Goal: Browse casually

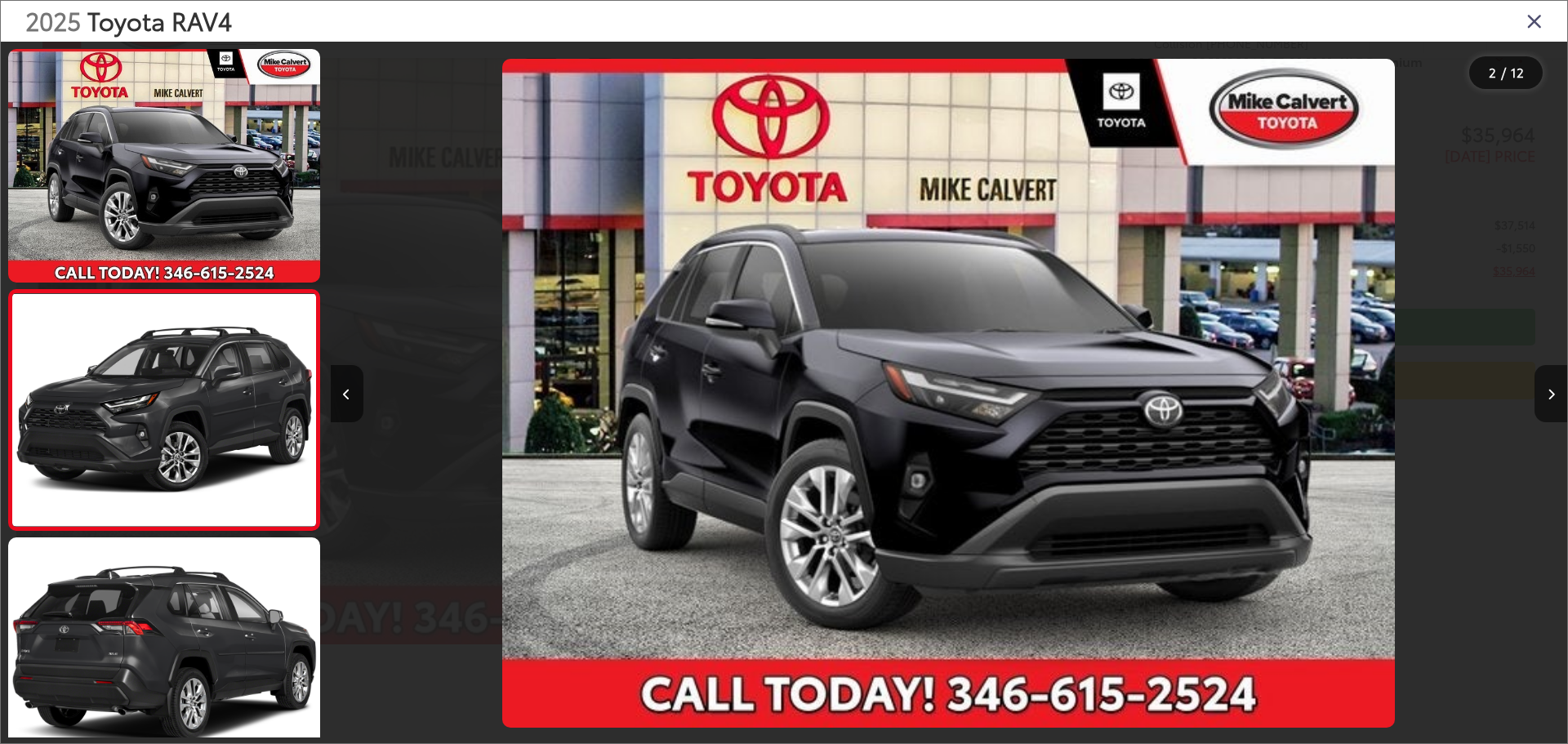
scroll to position [0, 1236]
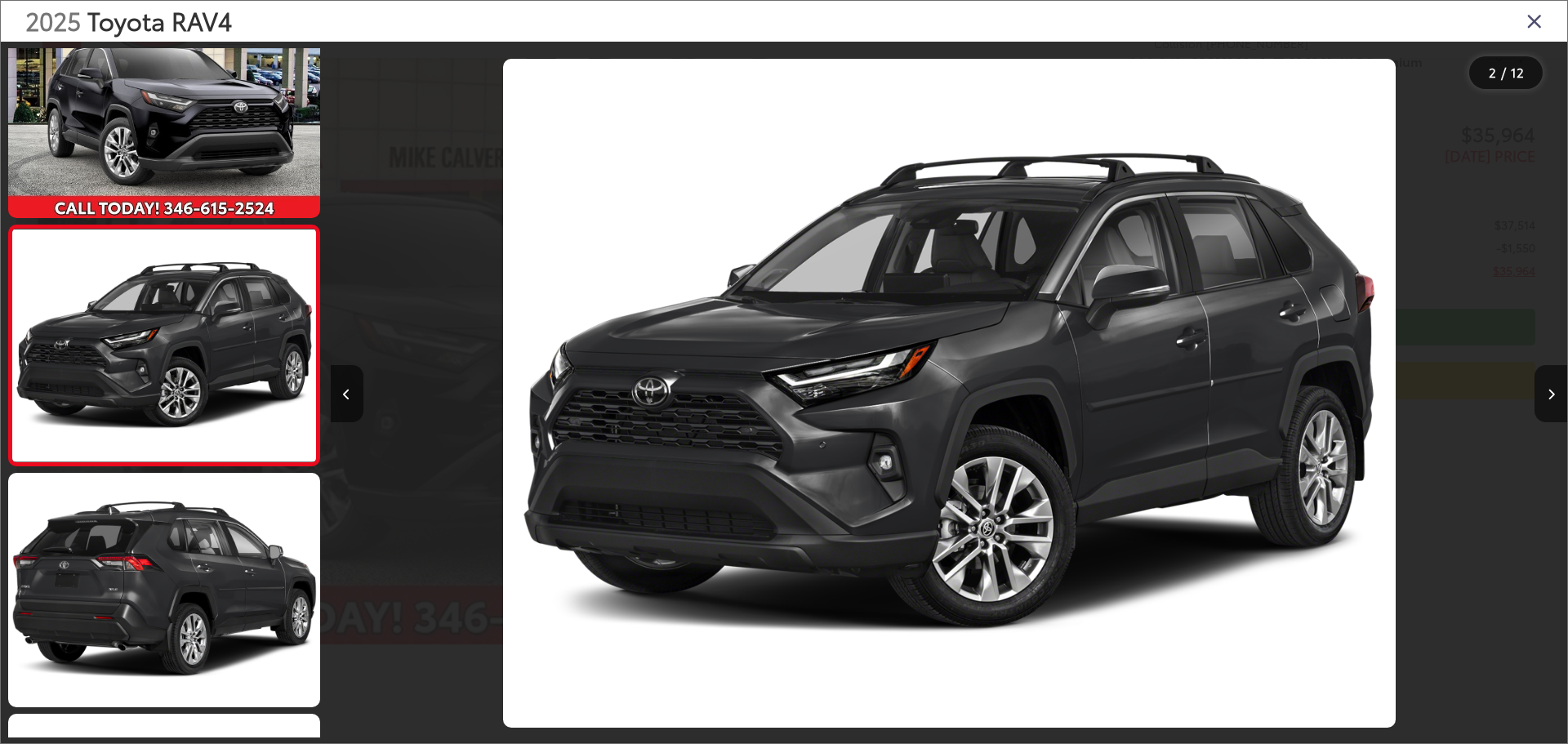
click at [1541, 392] on button "Next image" at bounding box center [1551, 393] width 32 height 57
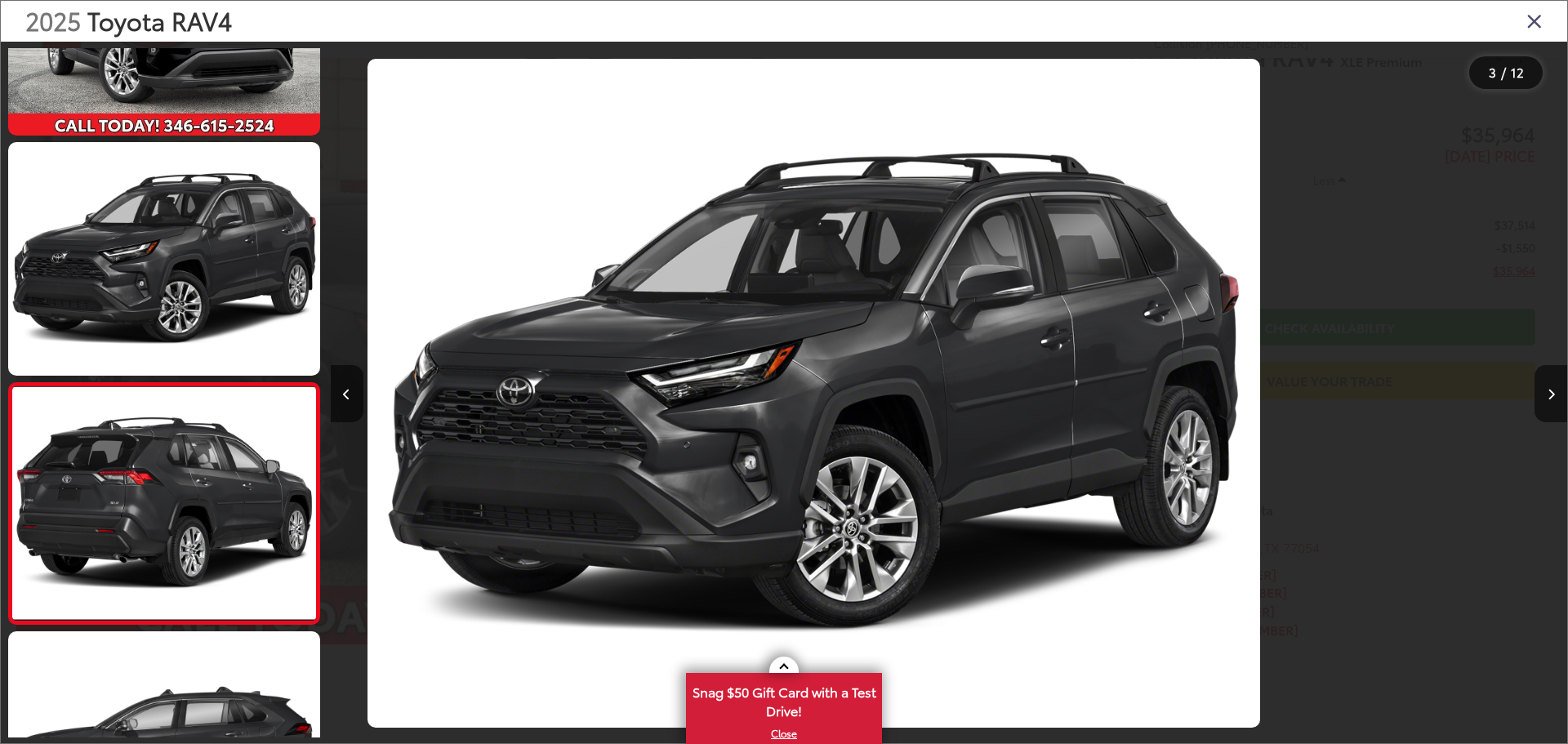
scroll to position [305, 0]
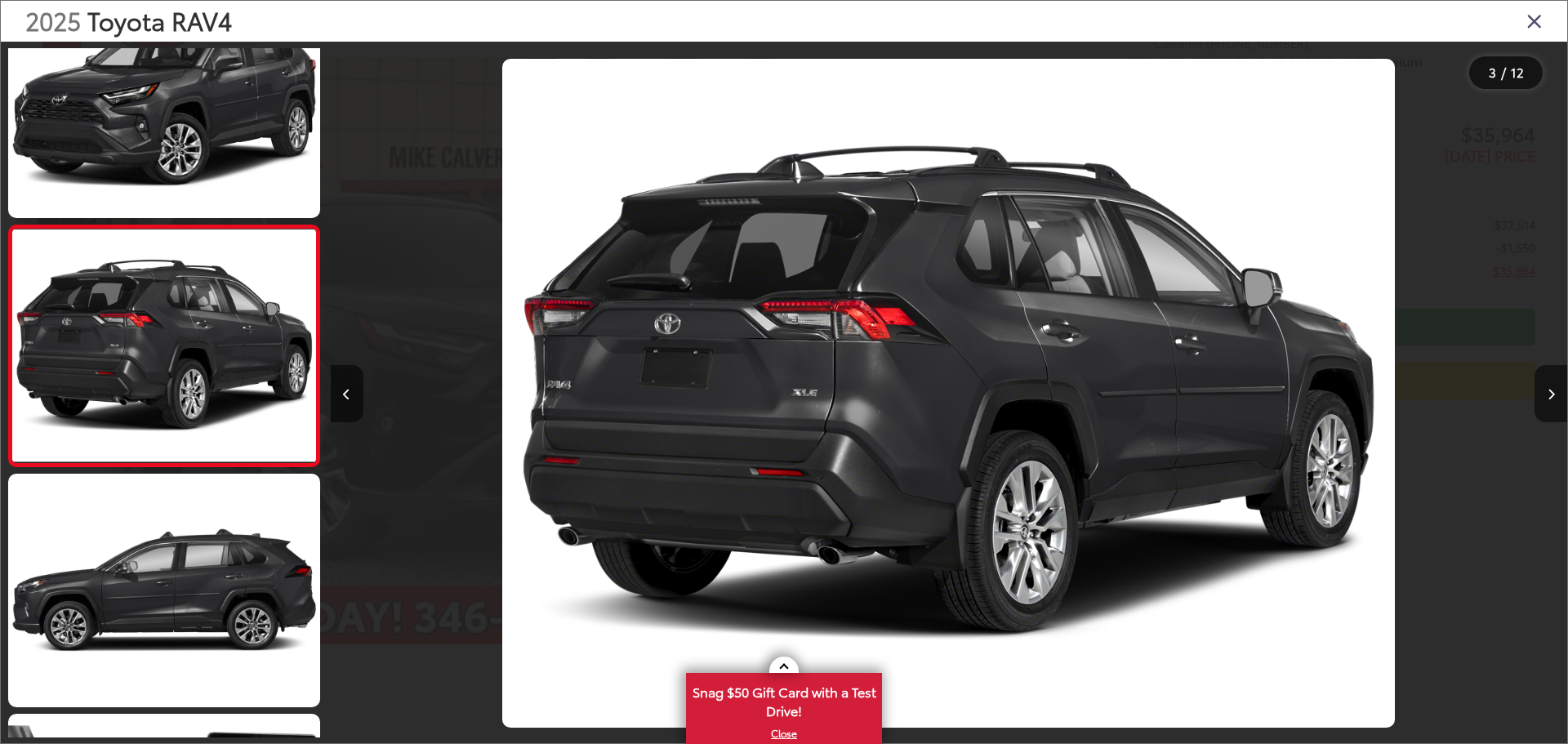
click at [1541, 392] on button "Next image" at bounding box center [1551, 393] width 32 height 57
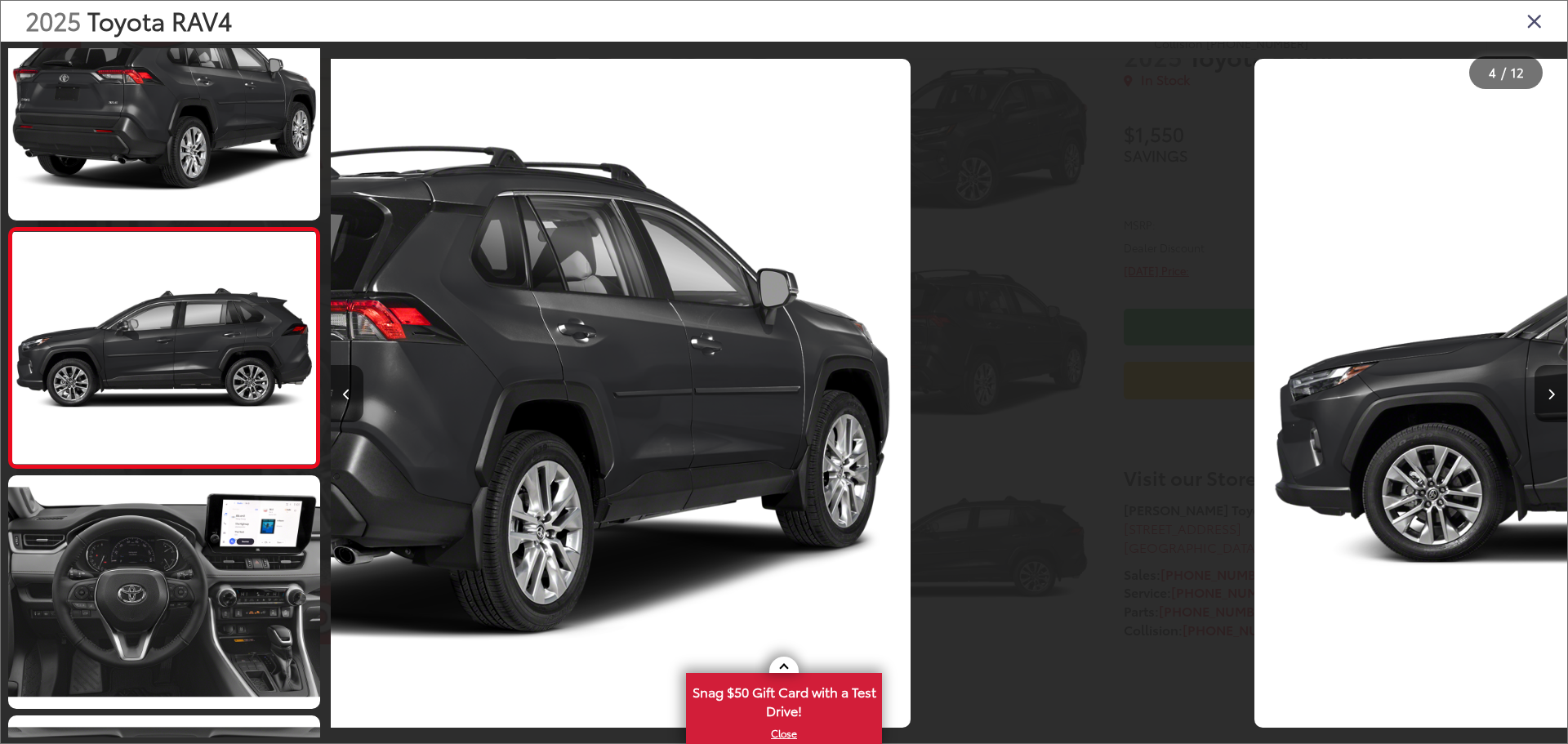
scroll to position [546, 0]
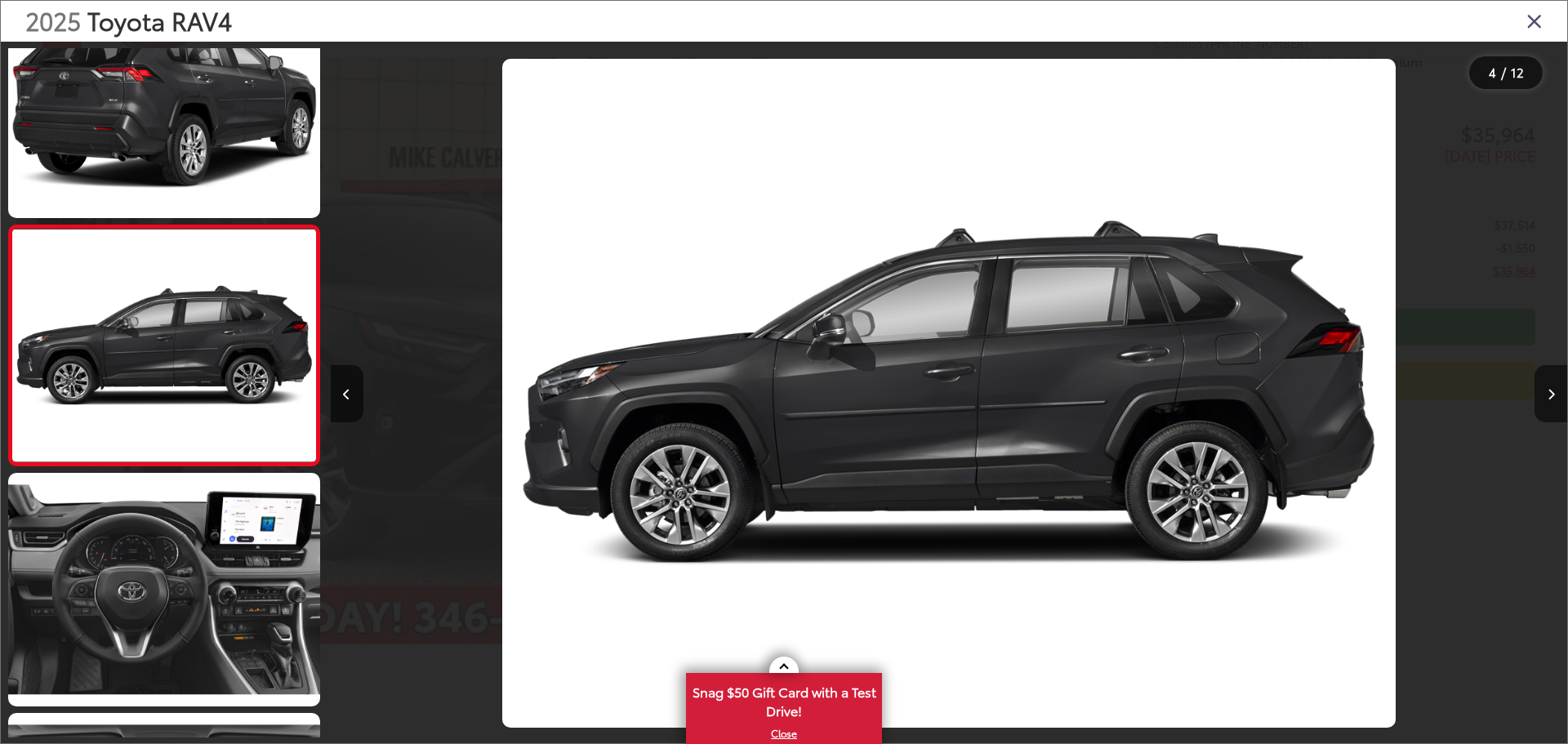
click at [1541, 392] on button "Next image" at bounding box center [1551, 393] width 32 height 57
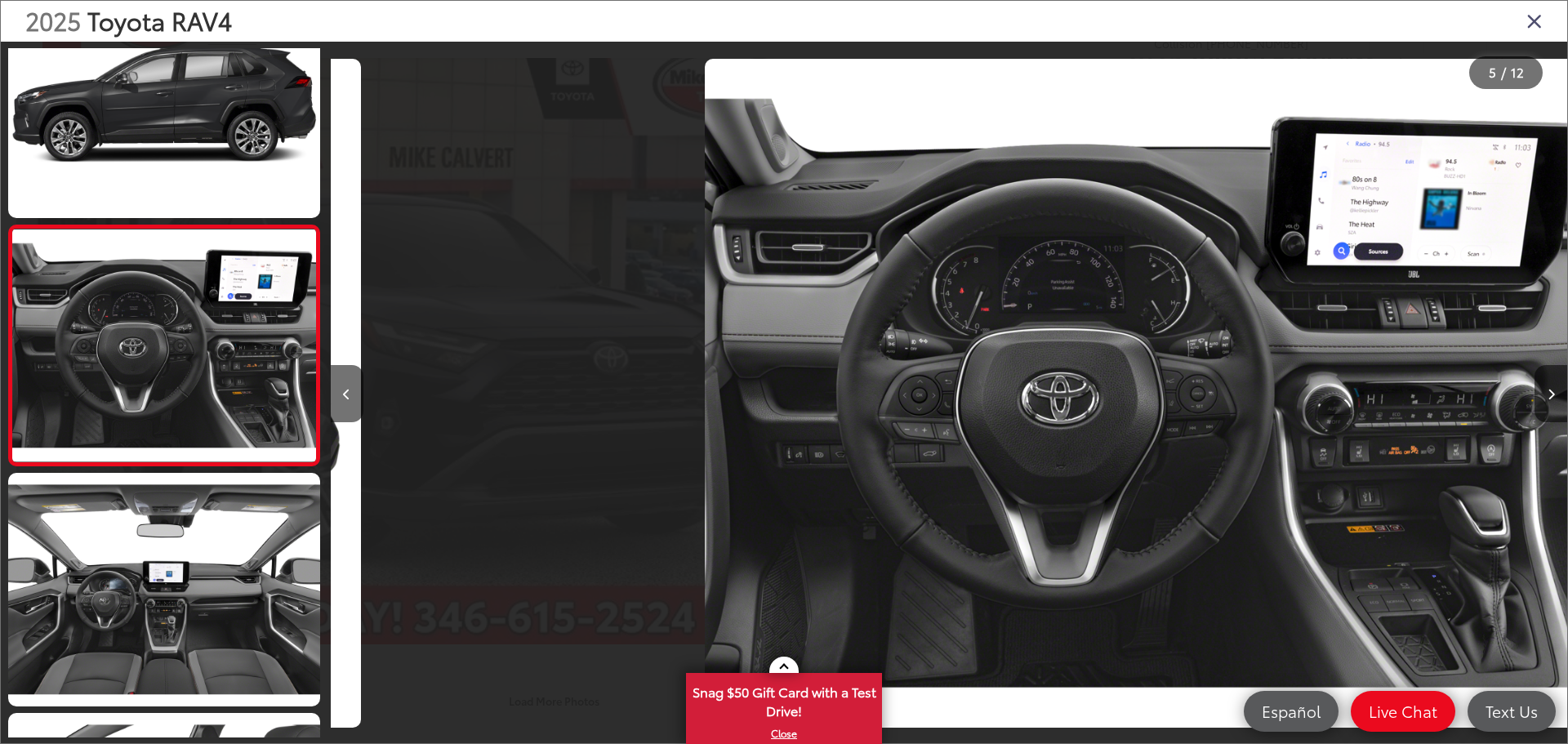
scroll to position [0, 4947]
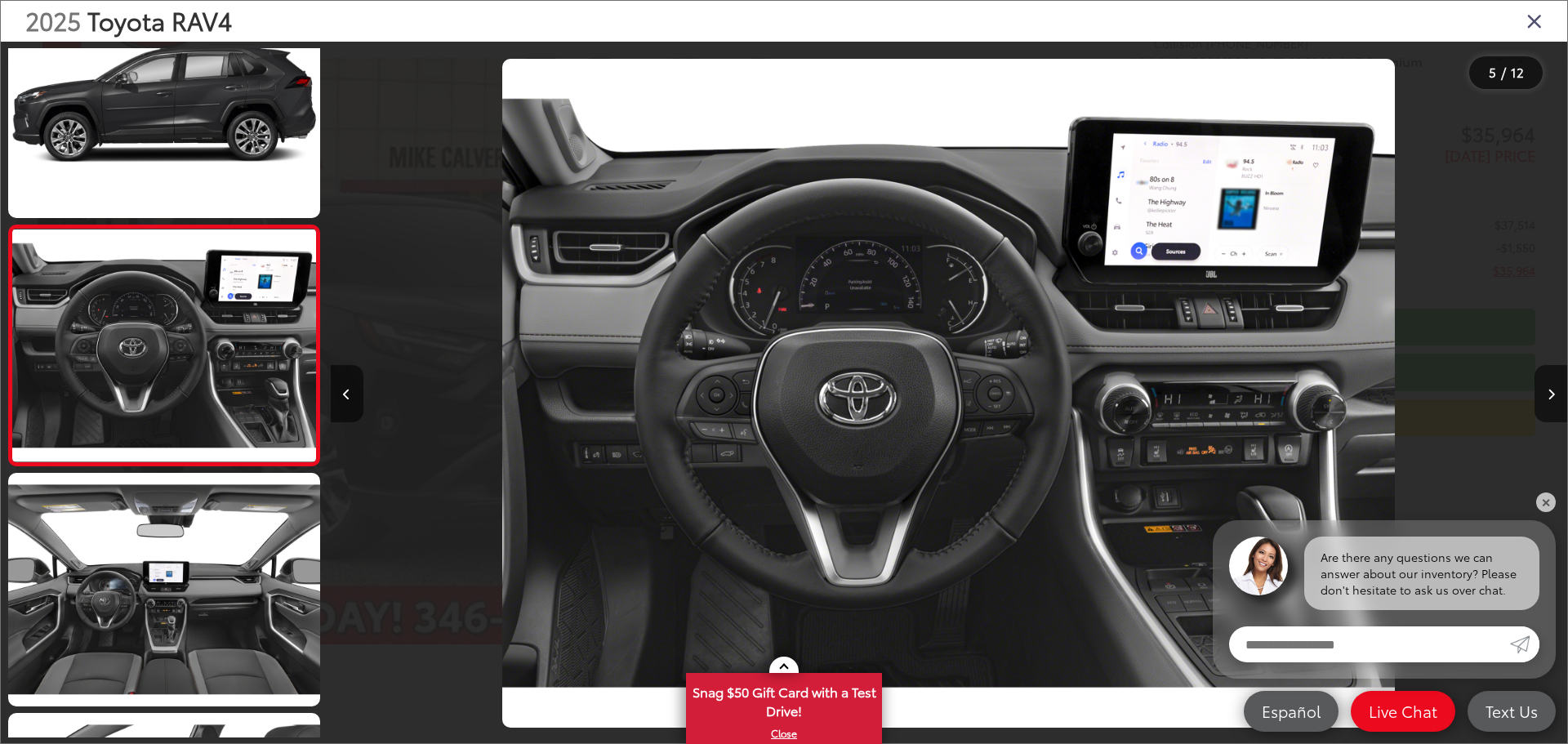
click at [1541, 392] on button "Next image" at bounding box center [1551, 393] width 32 height 57
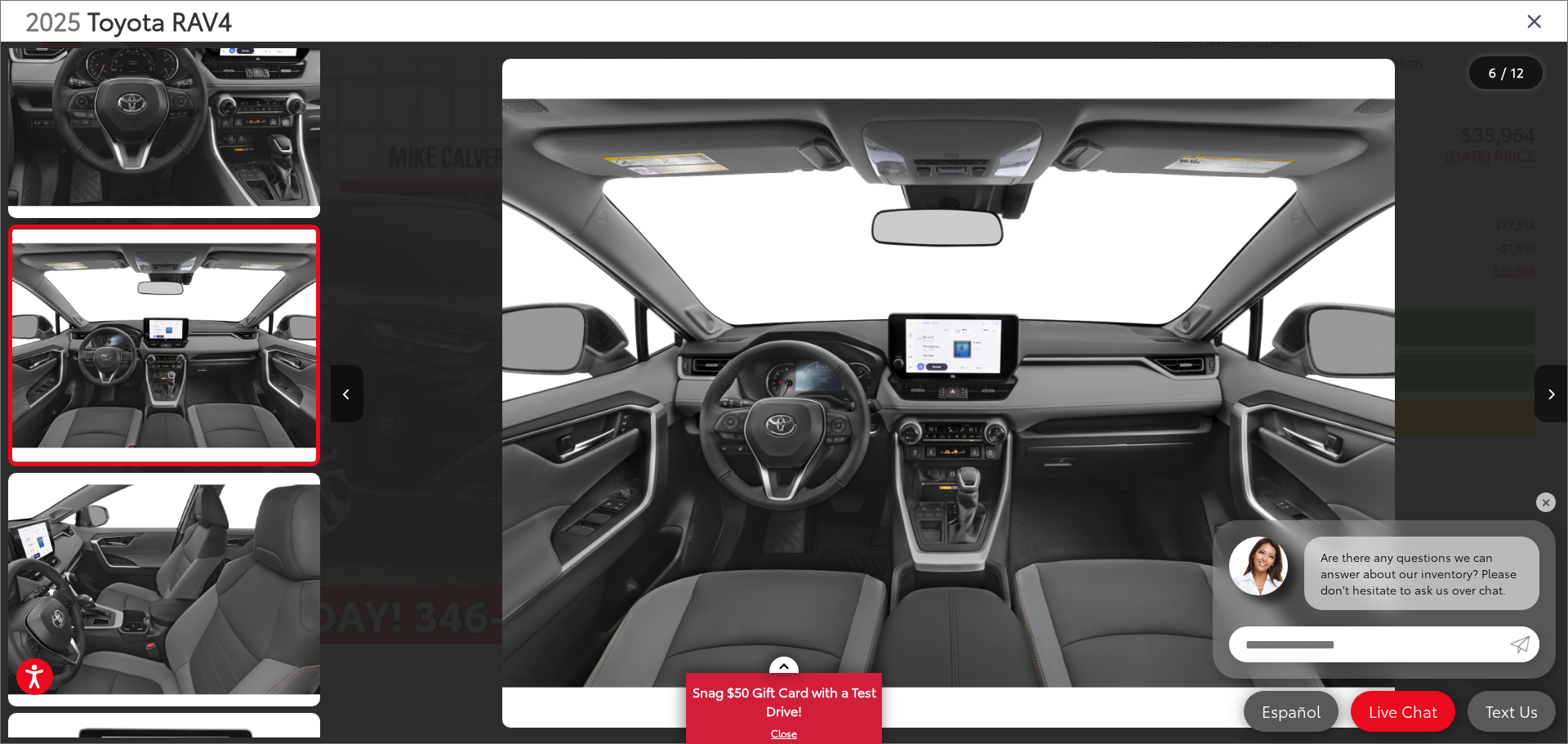
scroll to position [0, 0]
click at [1541, 392] on button "Next image" at bounding box center [1551, 393] width 32 height 57
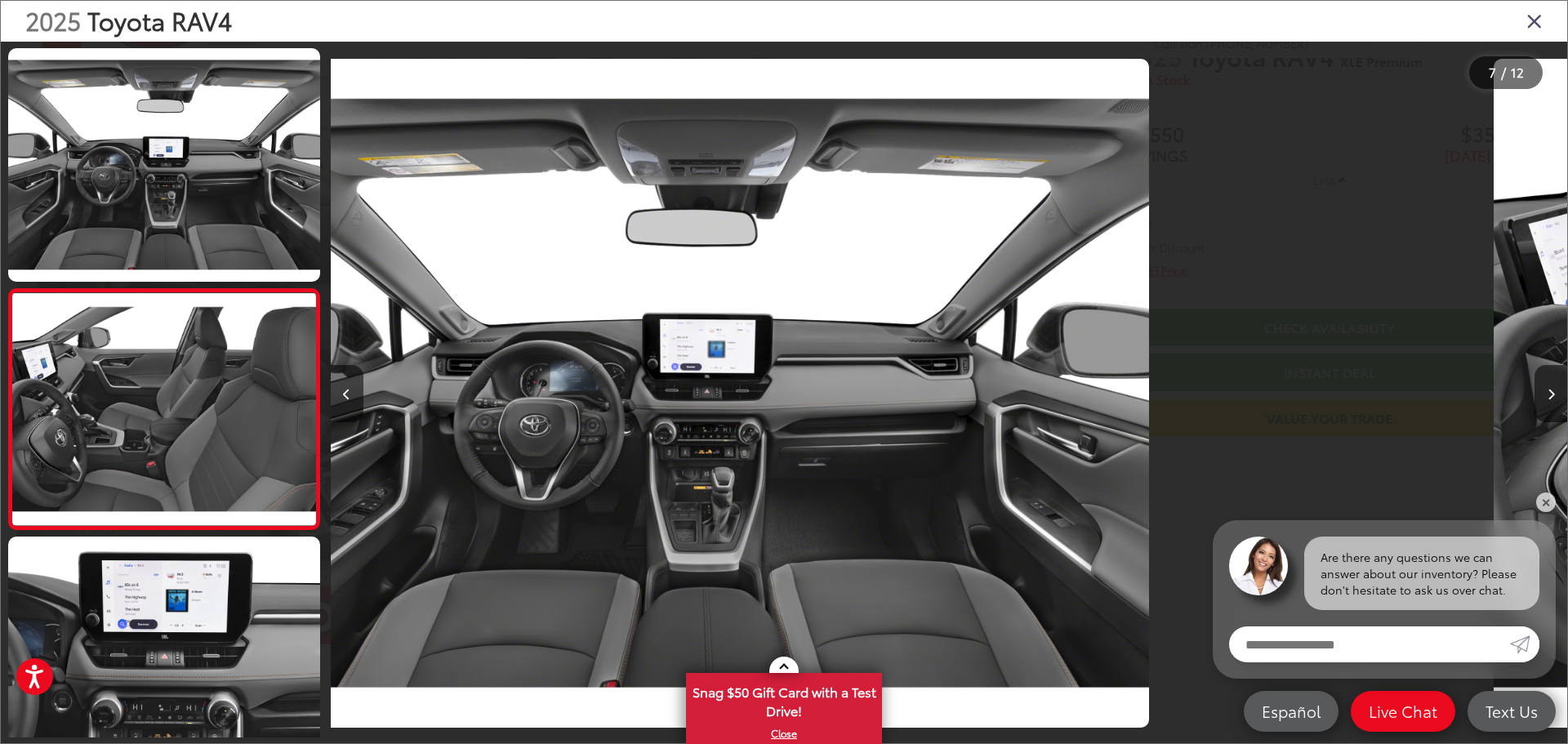
scroll to position [1266, 0]
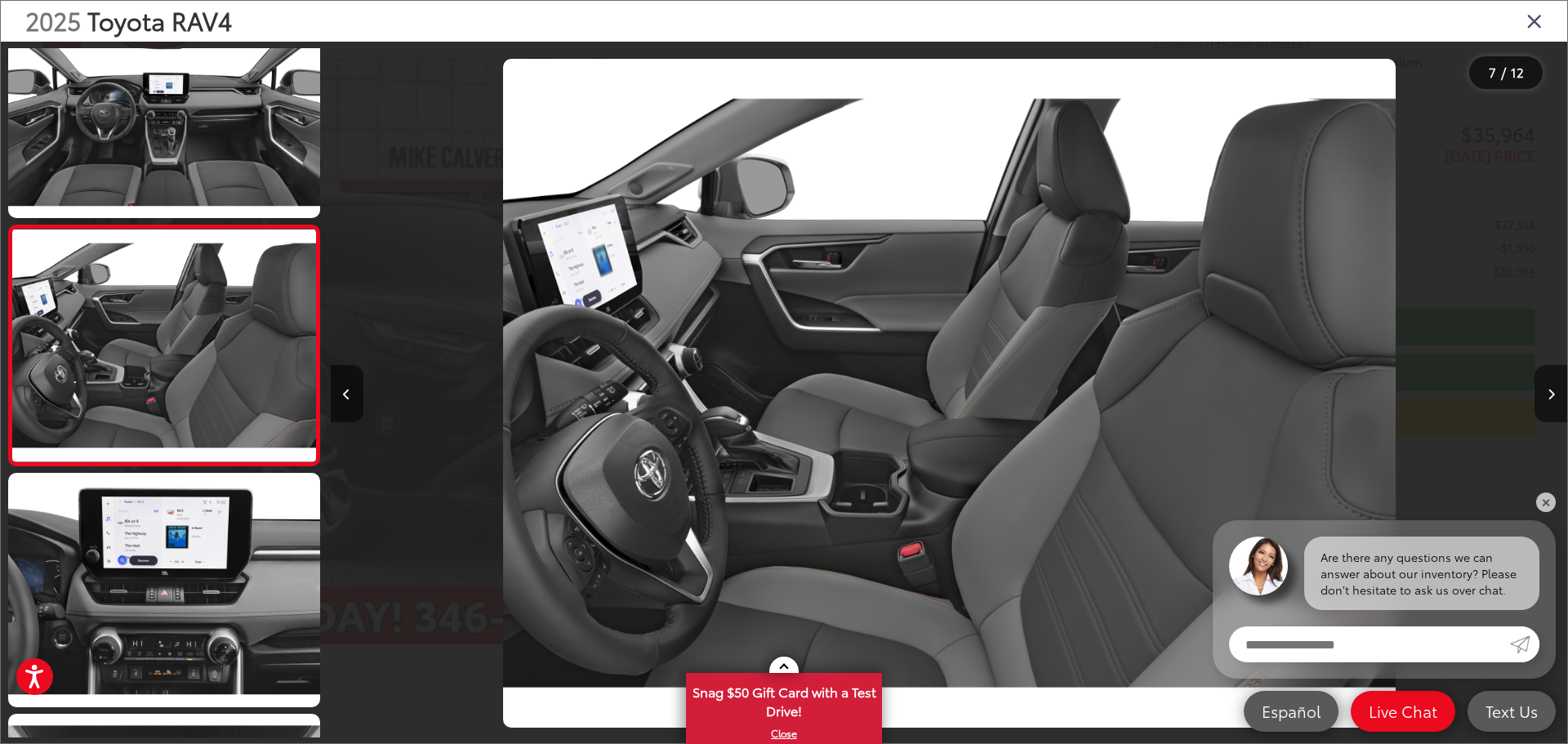
click at [1541, 392] on button "Next image" at bounding box center [1551, 393] width 32 height 57
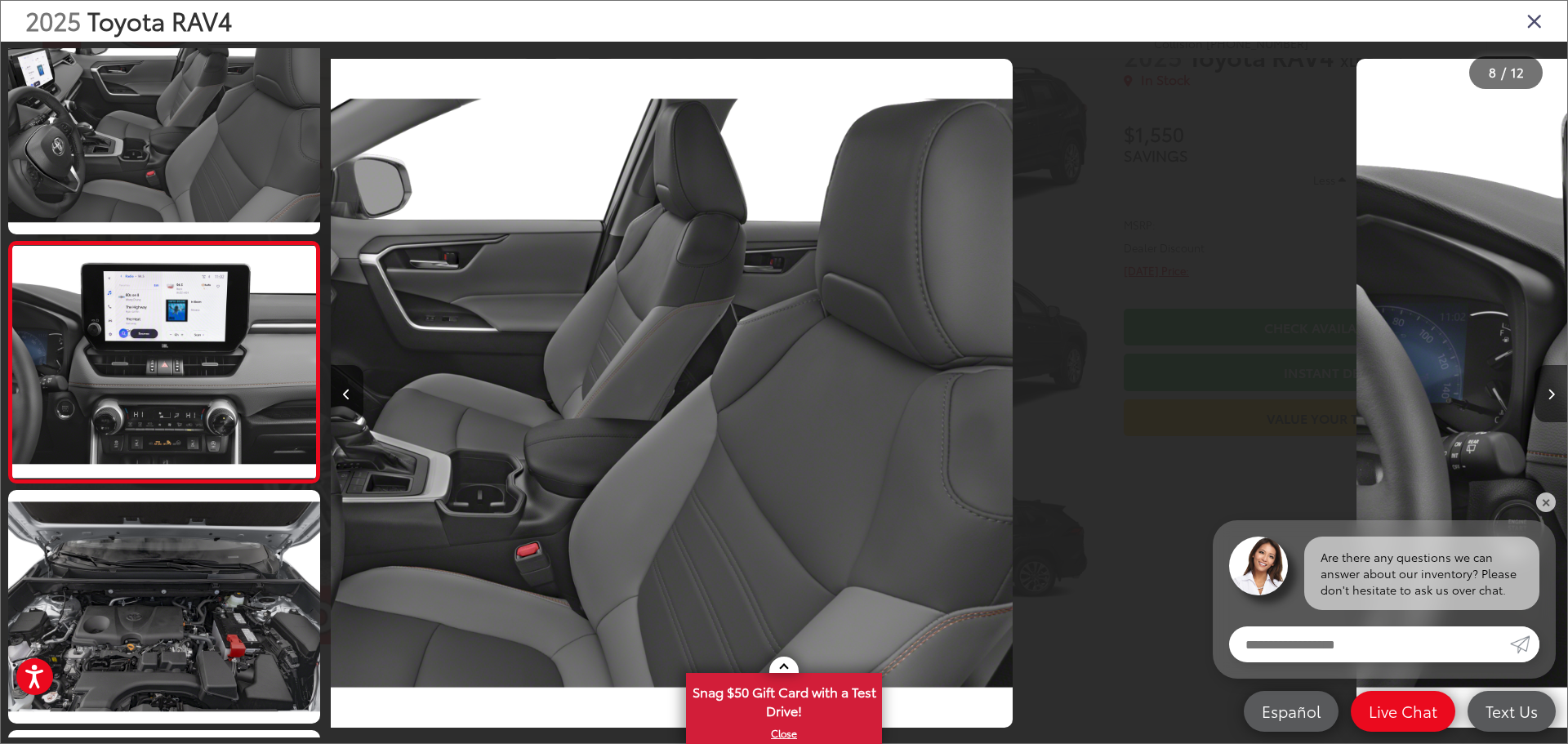
scroll to position [1506, 0]
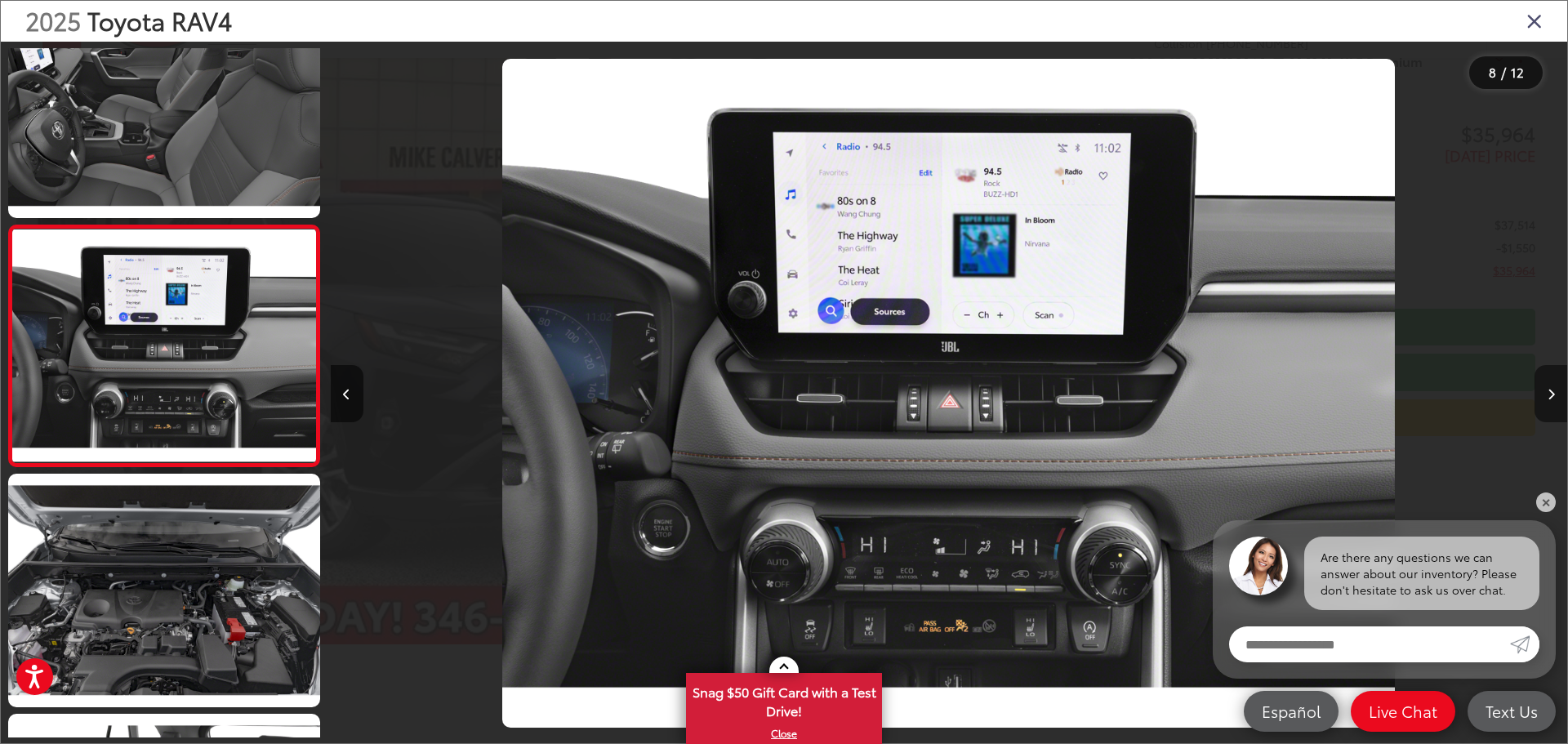
drag, startPoint x: 0, startPoint y: 0, endPoint x: 1541, endPoint y: 392, distance: 1590.1
click at [1541, 392] on button "Next image" at bounding box center [1551, 393] width 32 height 57
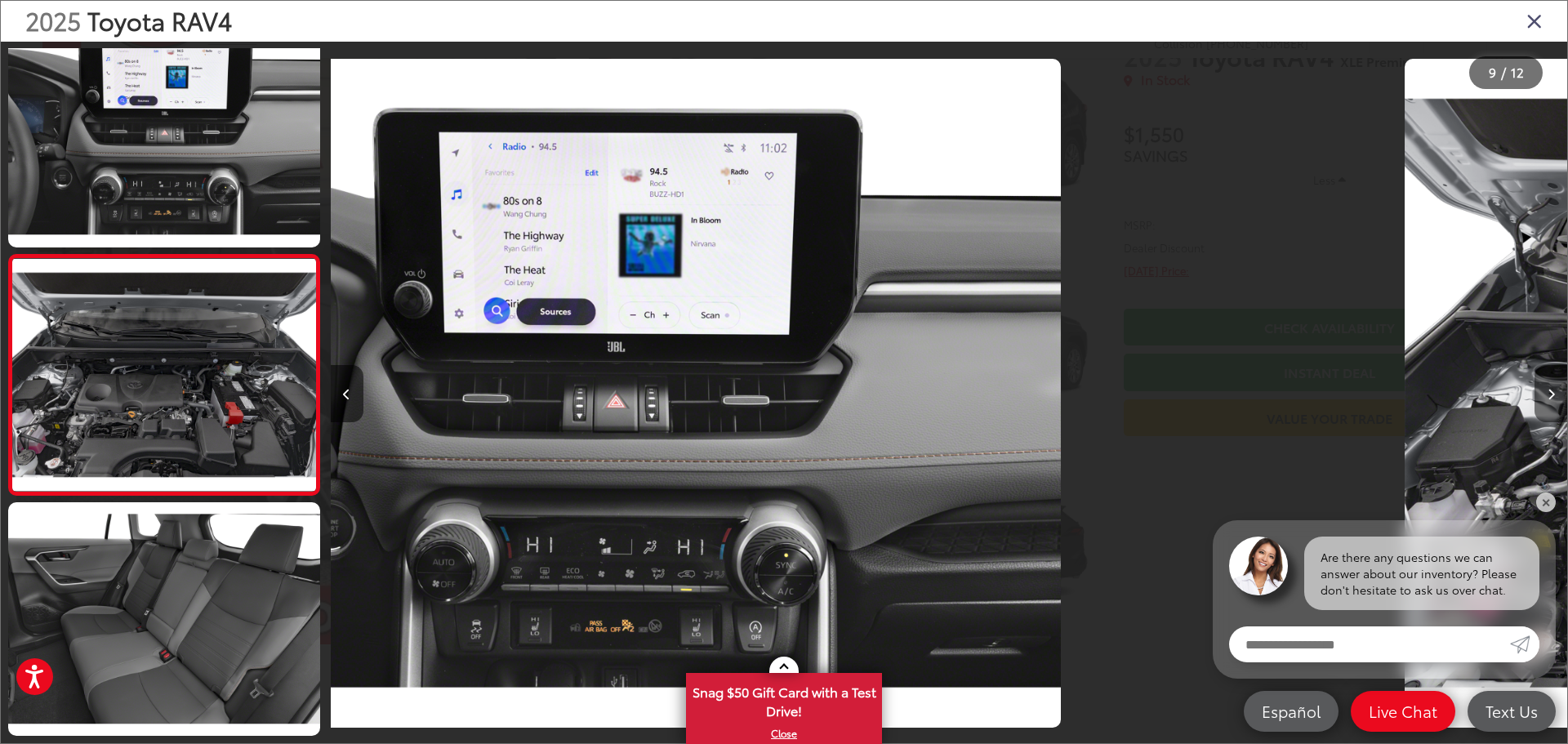
scroll to position [0, 0]
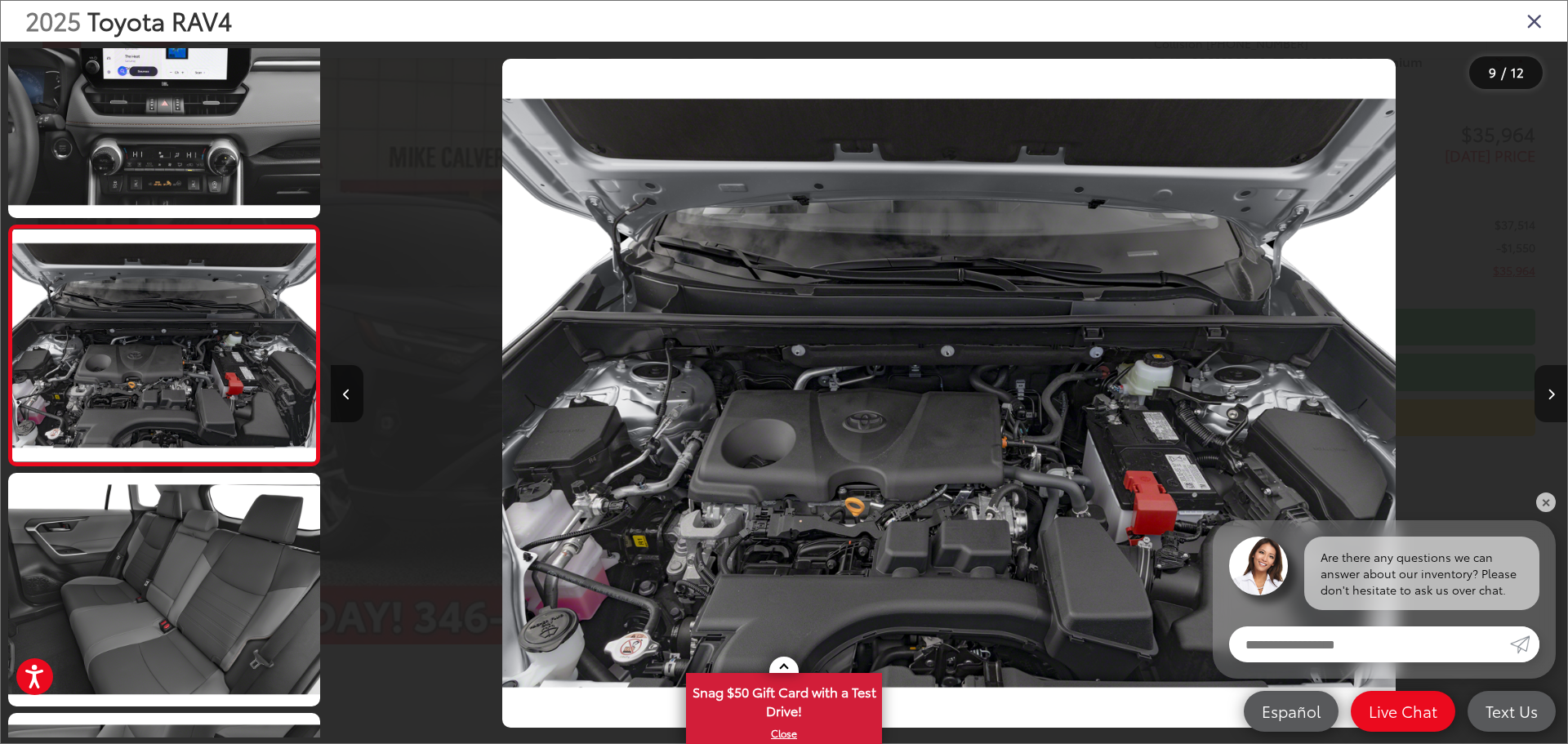
click at [1543, 399] on button "Next image" at bounding box center [1551, 393] width 32 height 57
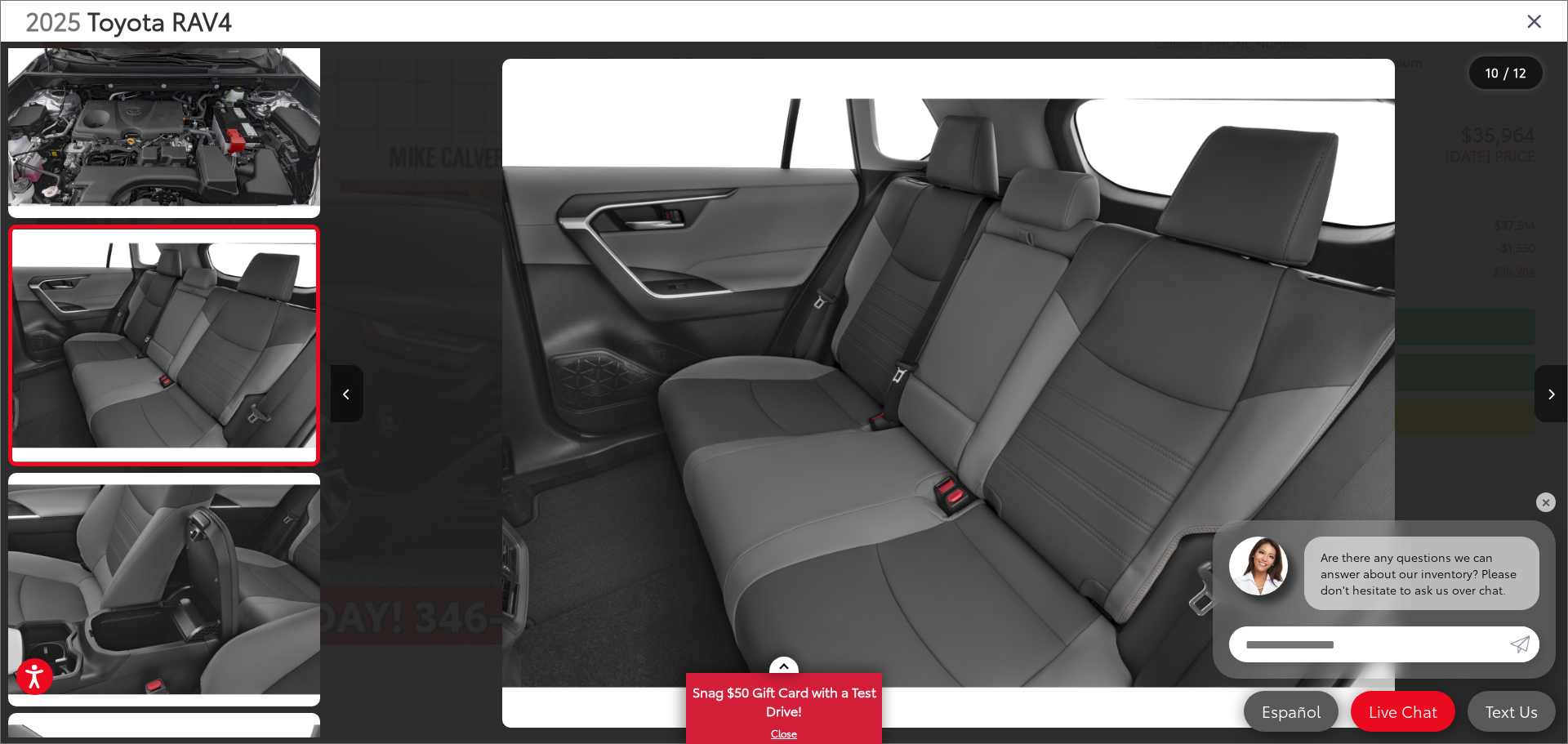
click at [1543, 399] on button "Next image" at bounding box center [1551, 393] width 32 height 57
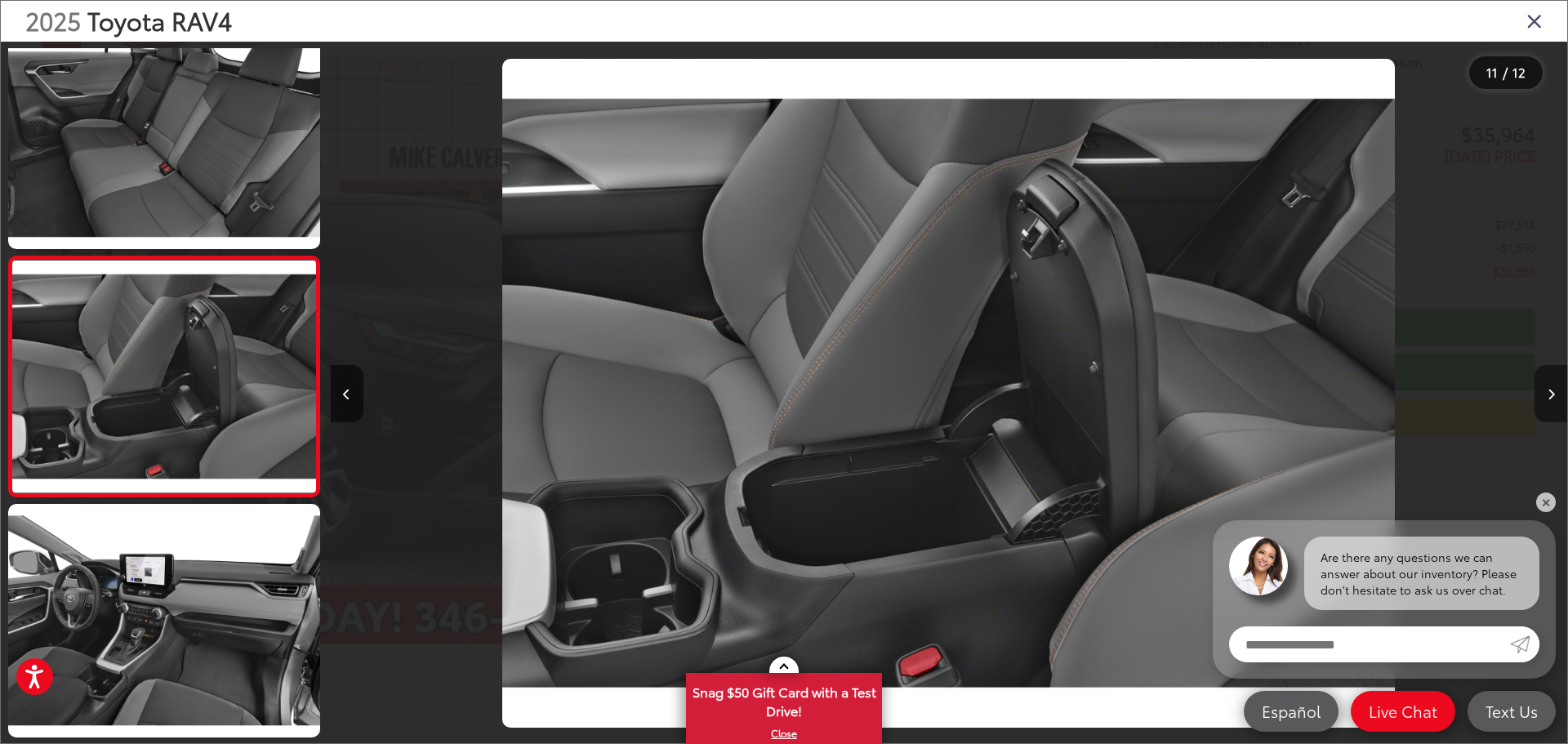
click at [1543, 399] on button "Next image" at bounding box center [1551, 393] width 32 height 57
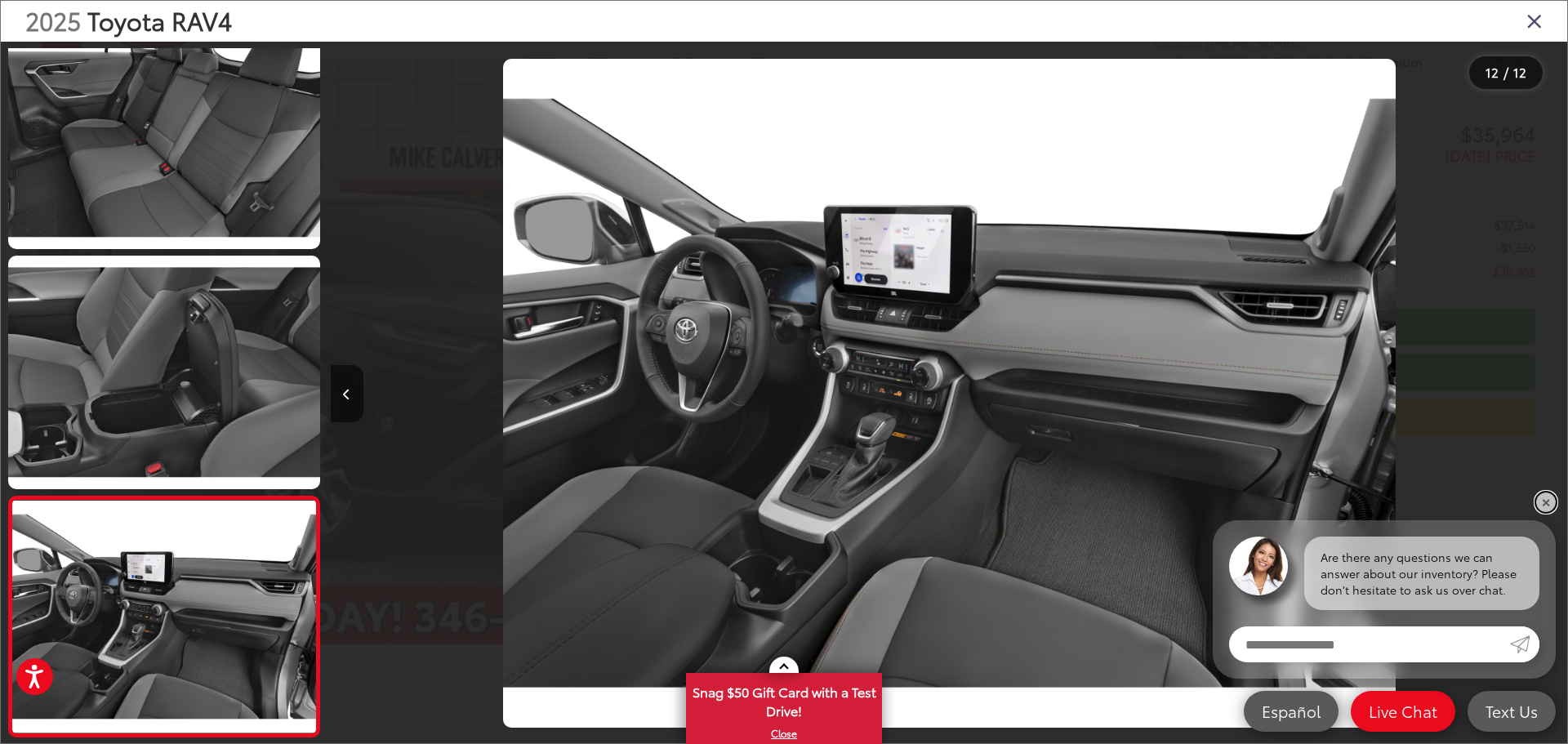
click at [1544, 499] on link "✕" at bounding box center [1546, 501] width 20 height 20
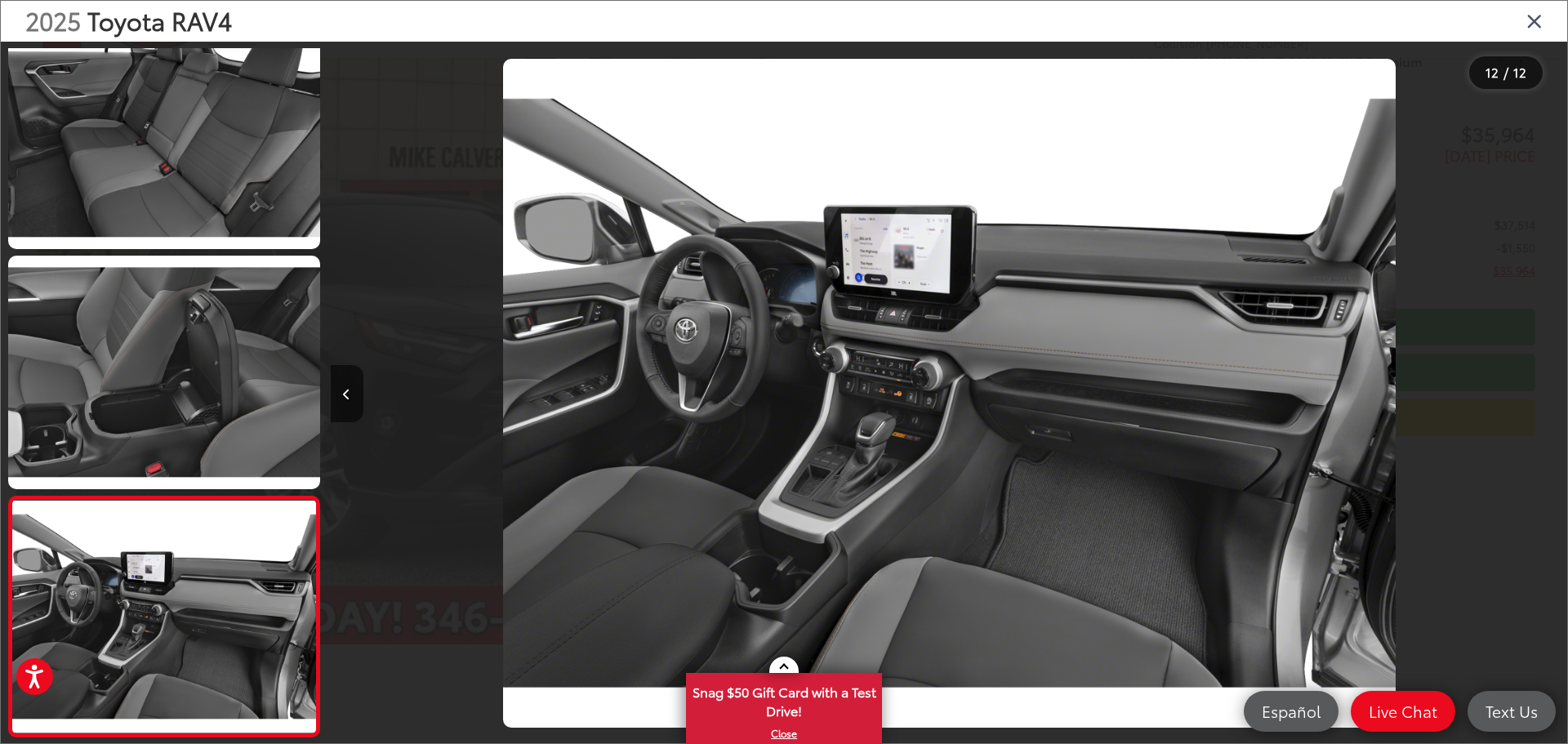
click at [1511, 392] on div at bounding box center [1412, 393] width 310 height 703
